Goal: Check status: Check status

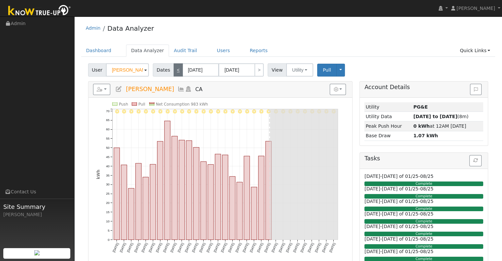
click at [174, 69] on link "<" at bounding box center [178, 69] width 9 height 13
type input "[DATE]"
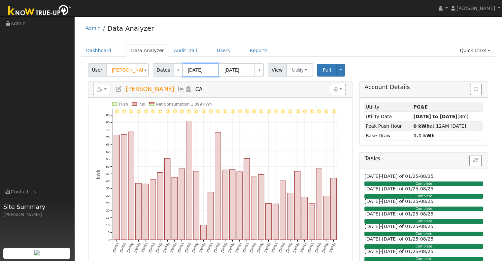
click at [184, 68] on input "[DATE]" at bounding box center [201, 69] width 36 height 13
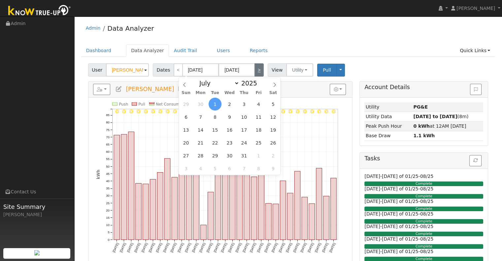
click at [258, 73] on link ">" at bounding box center [259, 69] width 9 height 13
type input "[DATE]"
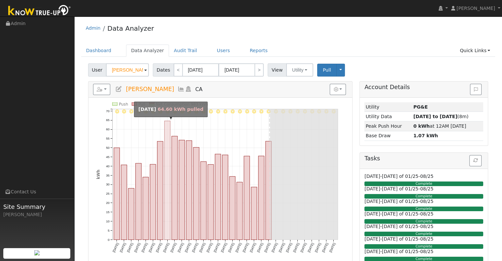
click at [168, 142] on rect "onclick=""" at bounding box center [167, 180] width 6 height 119
type input "[DATE]"
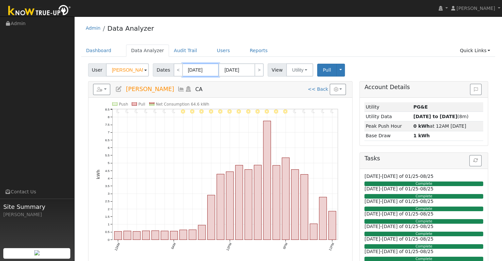
click at [188, 66] on input "[DATE]" at bounding box center [201, 69] width 36 height 13
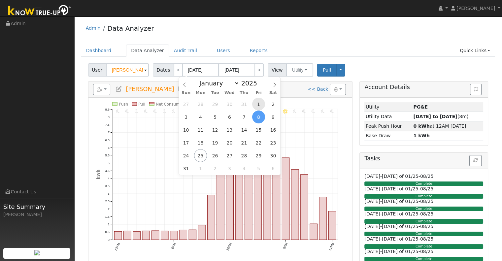
click at [258, 105] on span "1" at bounding box center [258, 104] width 13 height 13
type input "[DATE]"
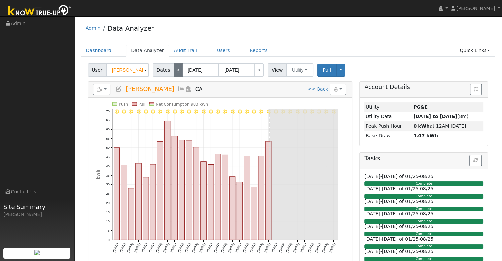
click at [177, 73] on link "<" at bounding box center [178, 69] width 9 height 13
type input "[DATE]"
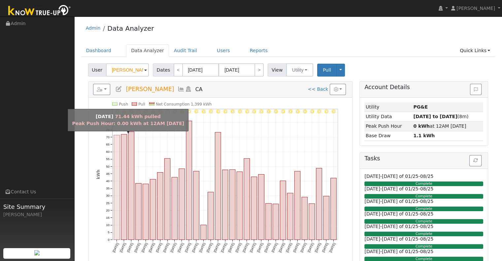
click at [116, 143] on rect "onclick=""" at bounding box center [117, 187] width 6 height 105
type input "[DATE]"
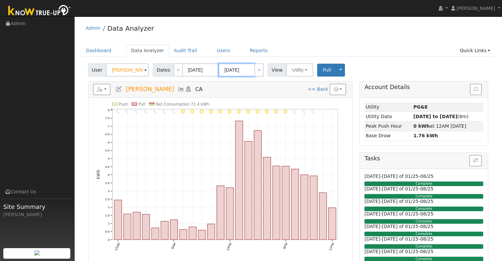
click at [250, 68] on input "[DATE]" at bounding box center [237, 69] width 36 height 13
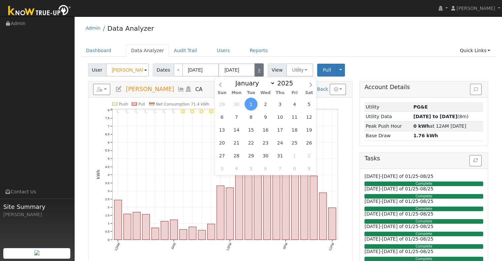
click at [255, 68] on link ">" at bounding box center [259, 69] width 9 height 13
type input "[DATE]"
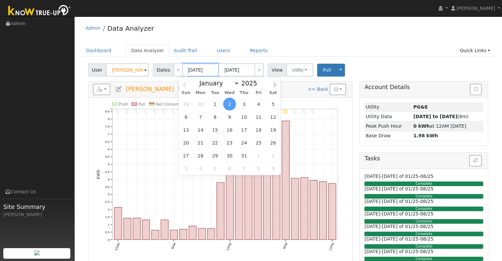
click at [186, 73] on input "[DATE]" at bounding box center [201, 69] width 36 height 13
click at [212, 102] on span "1" at bounding box center [215, 104] width 13 height 13
type input "[DATE]"
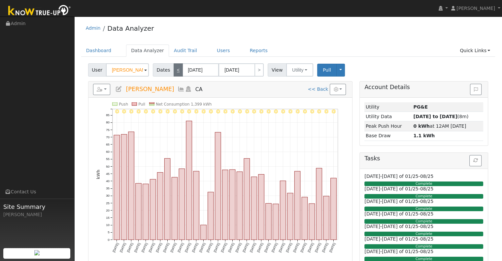
click at [174, 73] on link "<" at bounding box center [178, 69] width 9 height 13
type input "[DATE]"
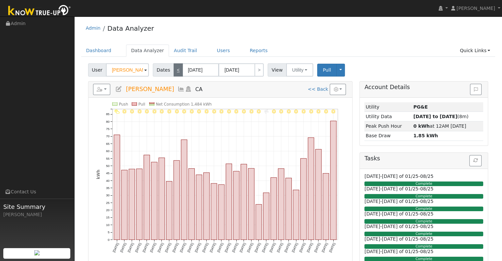
click at [174, 73] on link "<" at bounding box center [178, 69] width 9 height 13
type input "[DATE]"
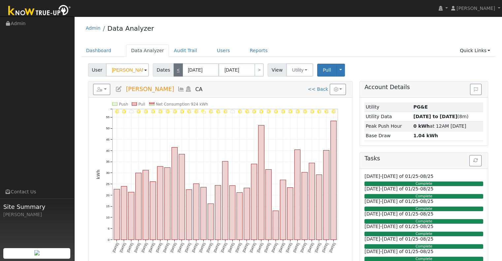
click at [174, 74] on link "<" at bounding box center [178, 69] width 9 height 13
type input "[DATE]"
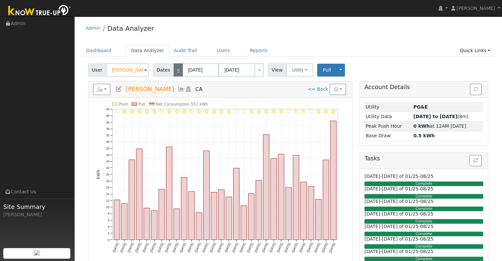
click at [174, 74] on link "<" at bounding box center [178, 69] width 9 height 13
type input "[DATE]"
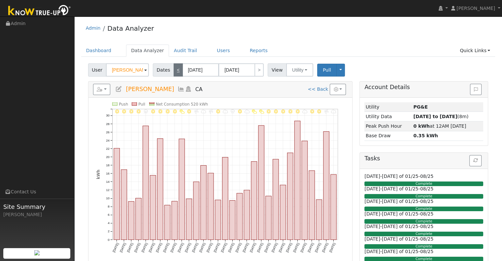
click at [174, 74] on link "<" at bounding box center [178, 69] width 9 height 13
type input "[DATE]"
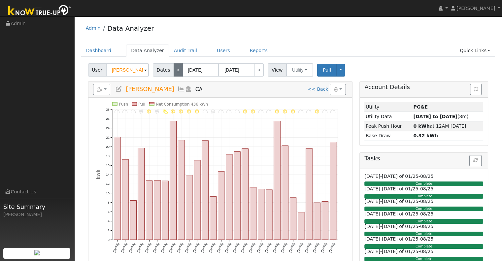
click at [174, 74] on link "<" at bounding box center [178, 69] width 9 height 13
type input "[DATE]"
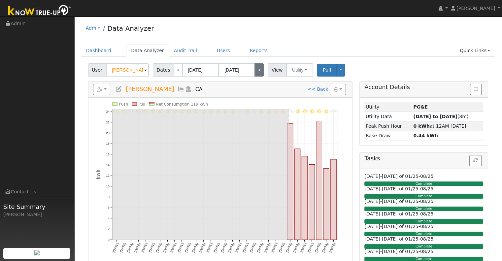
click at [258, 70] on link ">" at bounding box center [259, 69] width 9 height 13
type input "[DATE]"
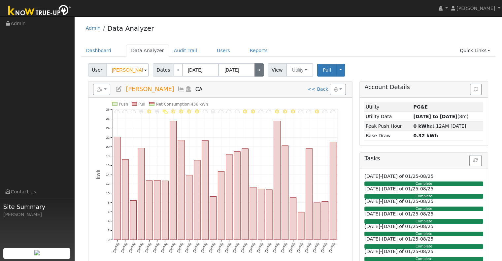
click at [258, 70] on link ">" at bounding box center [259, 69] width 9 height 13
type input "[DATE]"
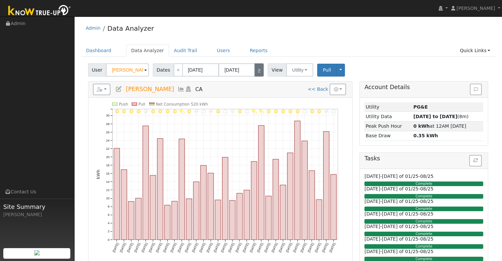
click at [258, 70] on link ">" at bounding box center [259, 69] width 9 height 13
type input "[DATE]"
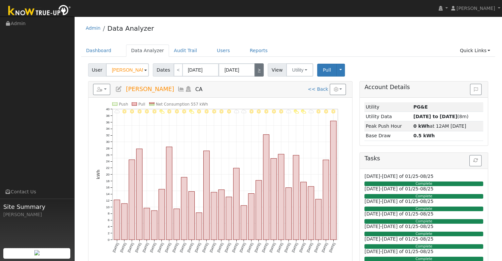
click at [255, 71] on link ">" at bounding box center [259, 69] width 9 height 13
type input "[DATE]"
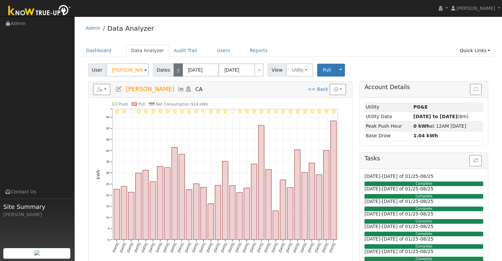
click at [174, 67] on link "<" at bounding box center [178, 69] width 9 height 13
type input "[DATE]"
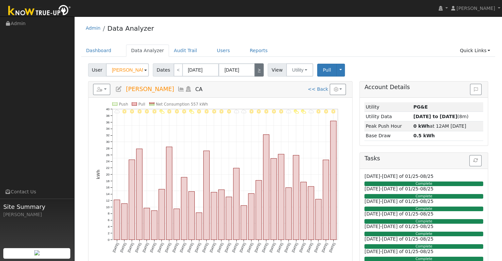
click at [255, 68] on link ">" at bounding box center [259, 69] width 9 height 13
type input "[DATE]"
